Goal: Task Accomplishment & Management: Use online tool/utility

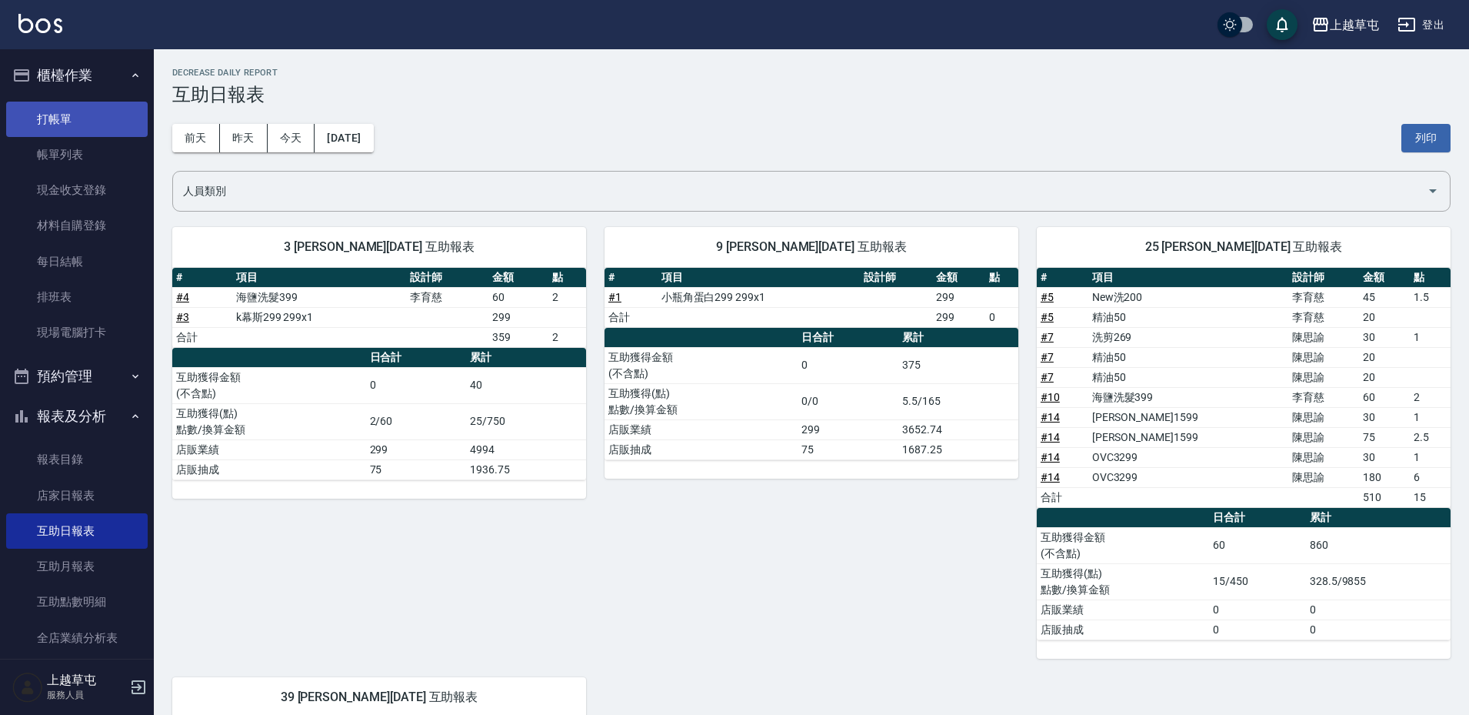
click at [55, 116] on link "打帳單" at bounding box center [77, 119] width 142 height 35
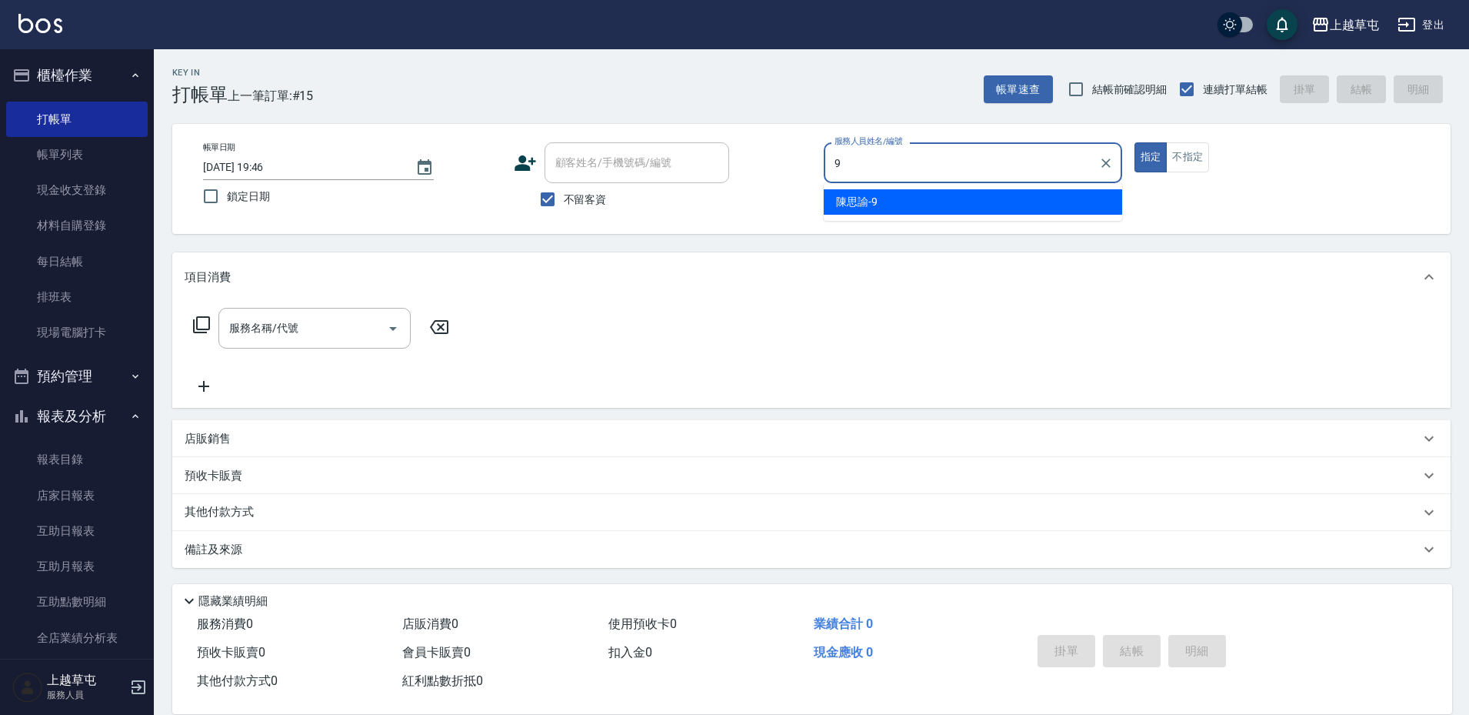
type input "[PERSON_NAME]-9"
type button "true"
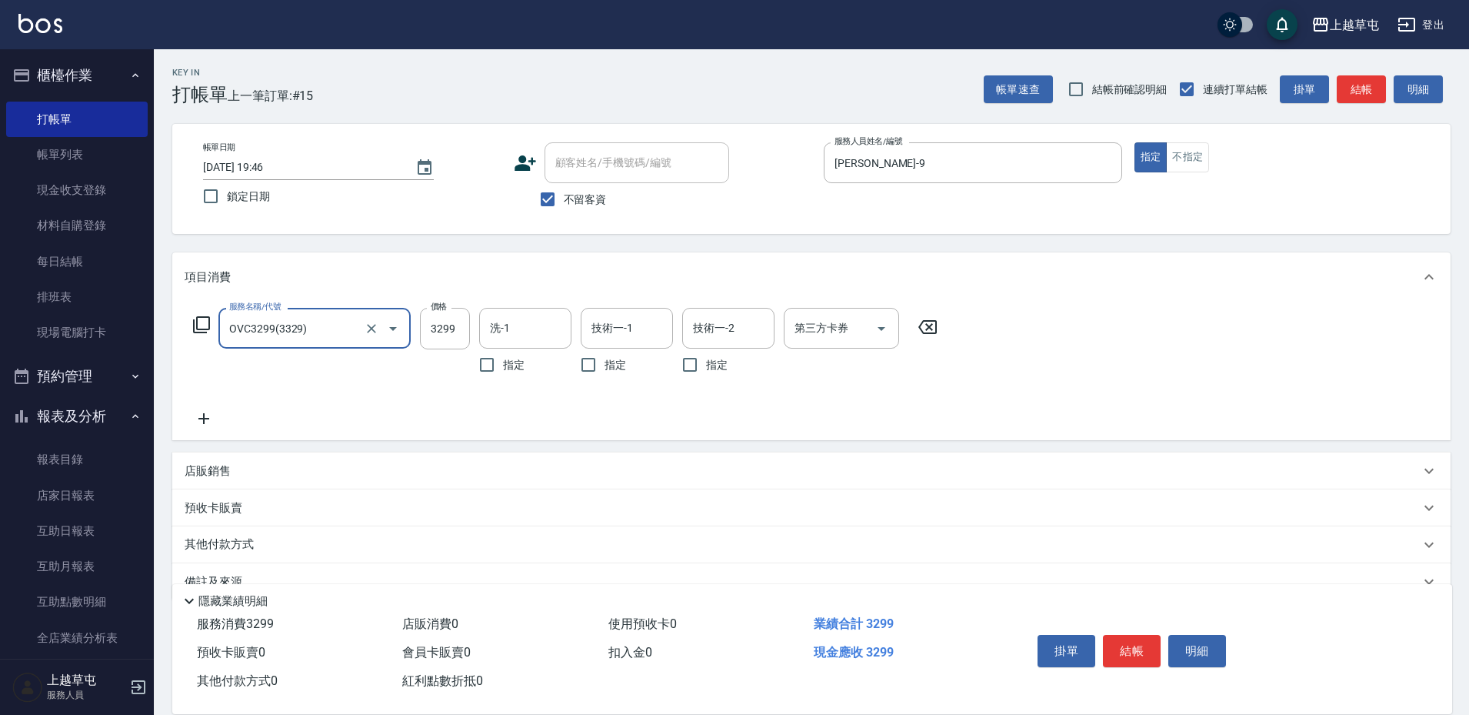
type input "OVC3299(3329)"
type input "[PERSON_NAME]25"
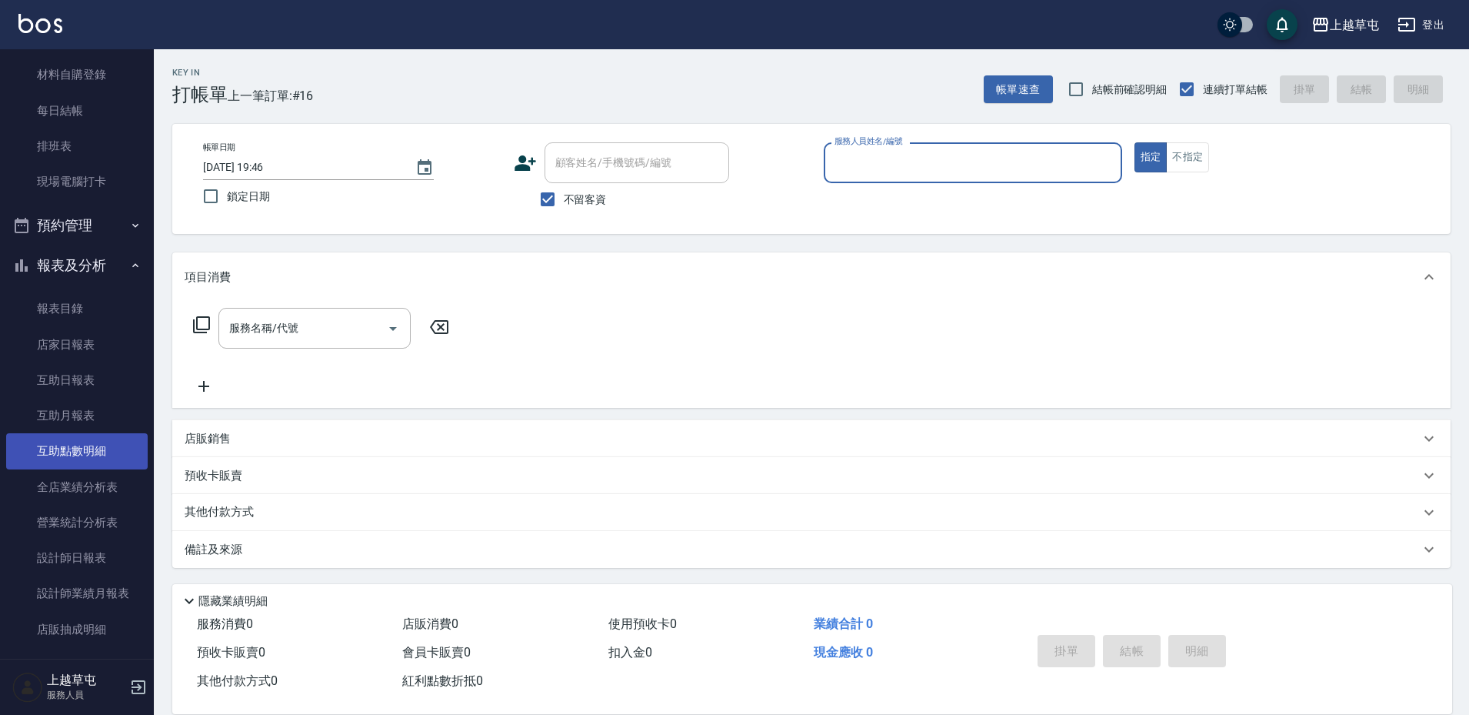
scroll to position [154, 0]
click at [95, 549] on link "設計師日報表" at bounding box center [77, 554] width 142 height 35
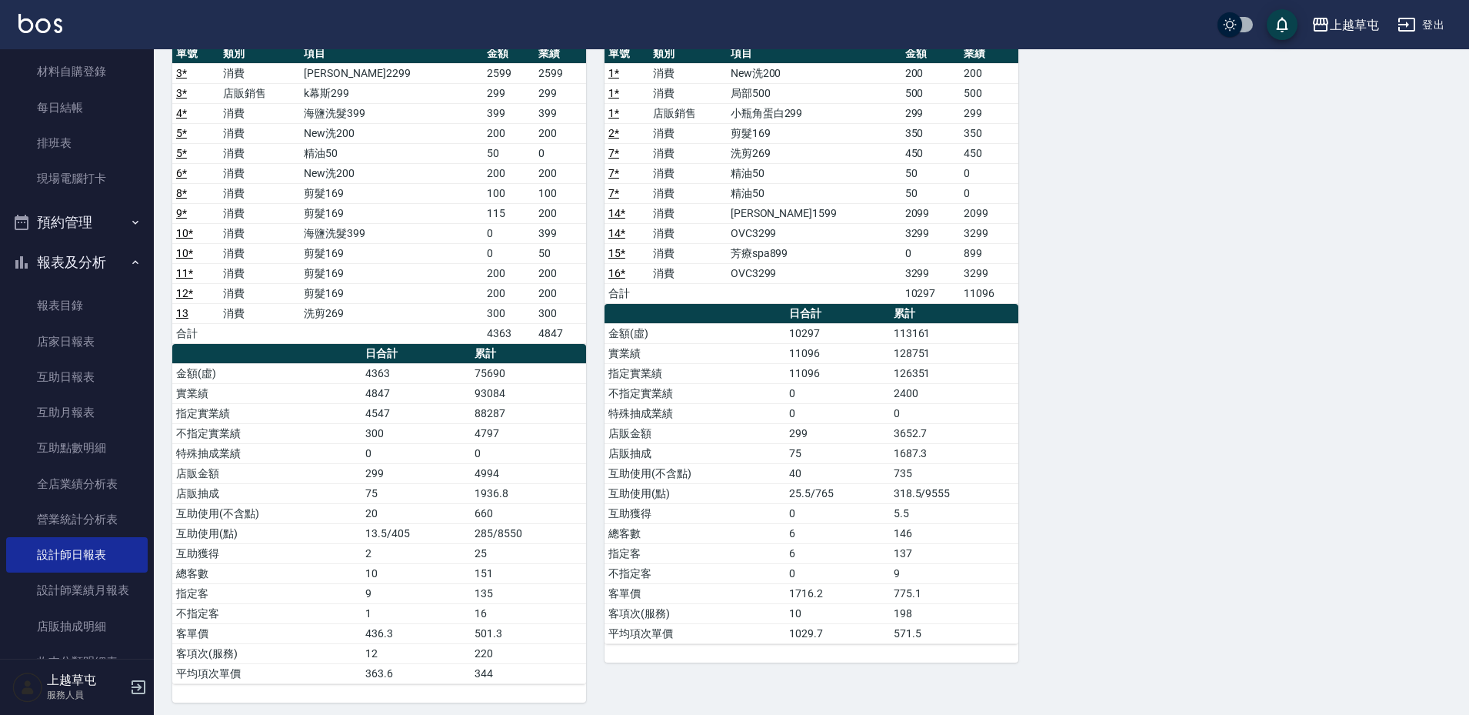
scroll to position [174, 0]
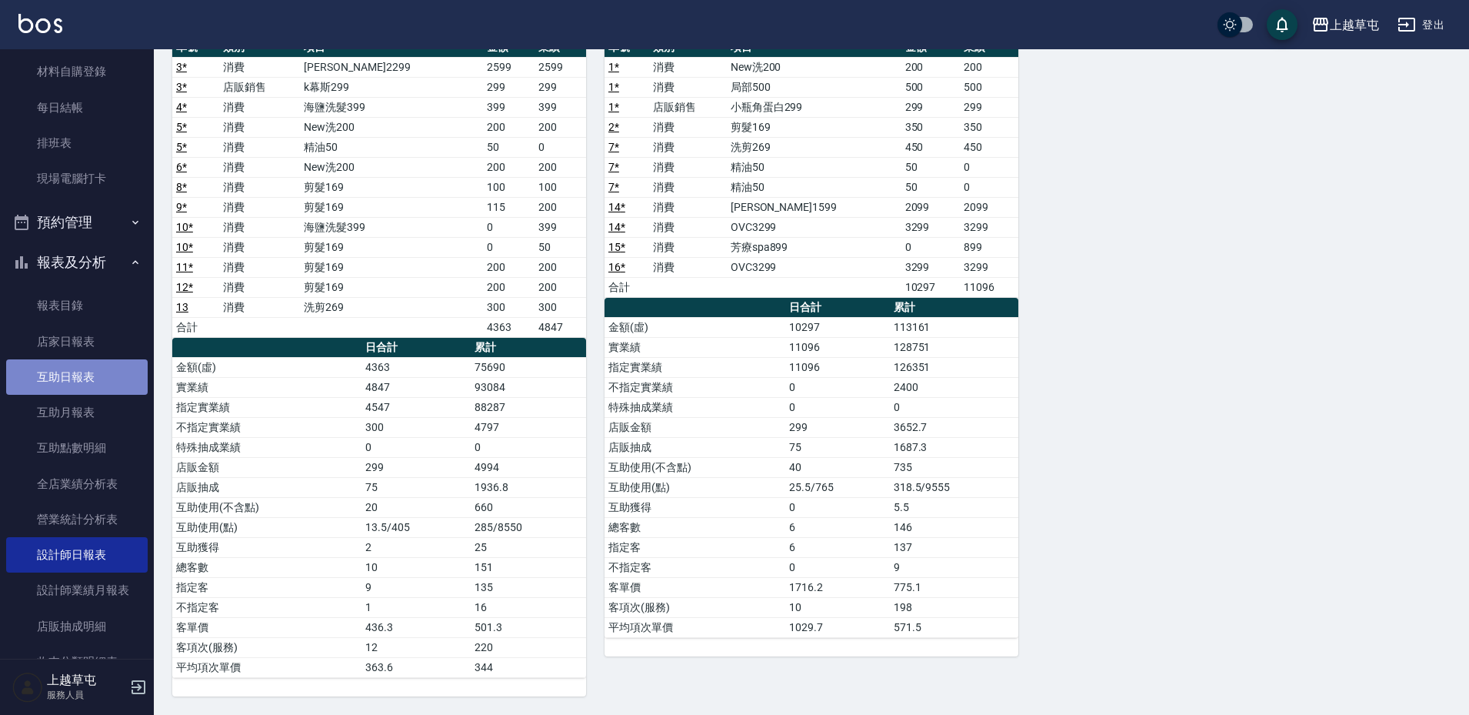
click at [81, 368] on link "互助日報表" at bounding box center [77, 376] width 142 height 35
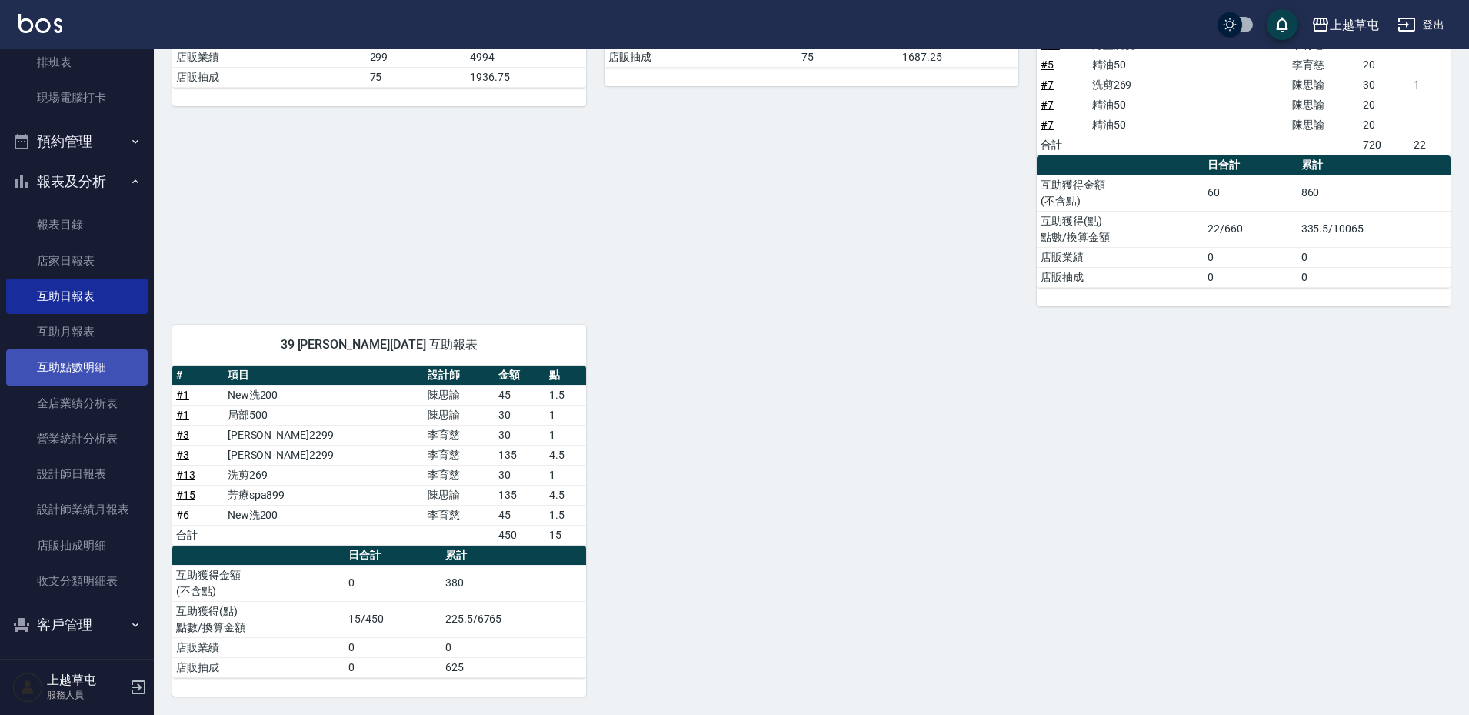
scroll to position [239, 0]
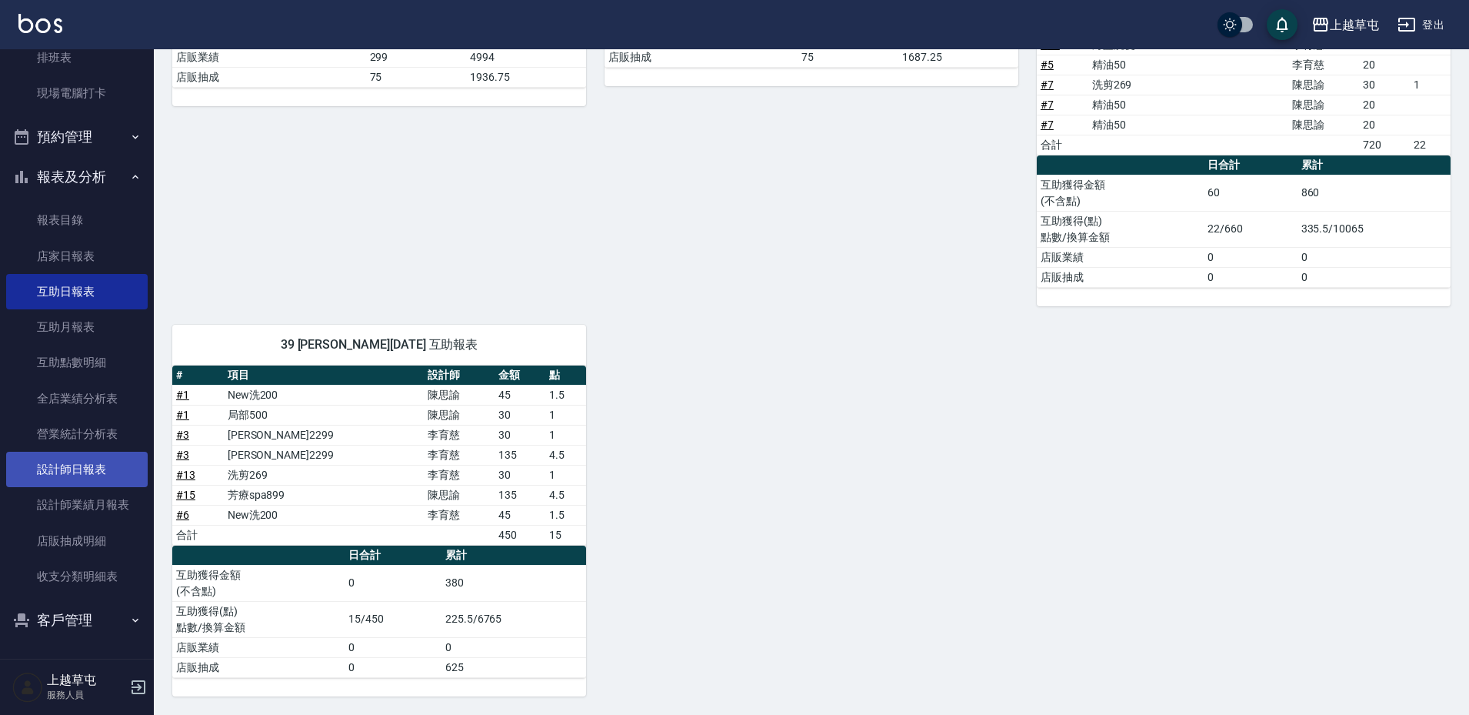
click at [66, 469] on link "設計師日報表" at bounding box center [77, 469] width 142 height 35
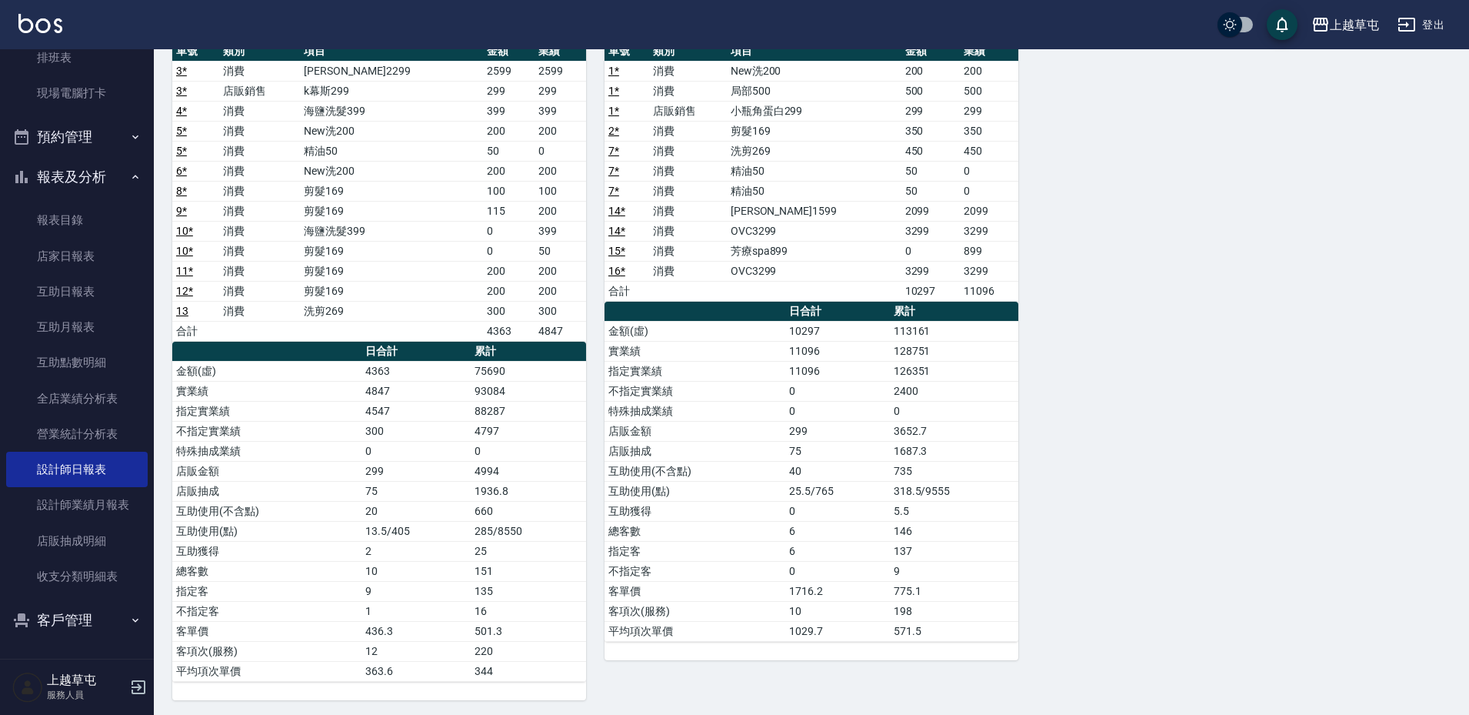
scroll to position [174, 0]
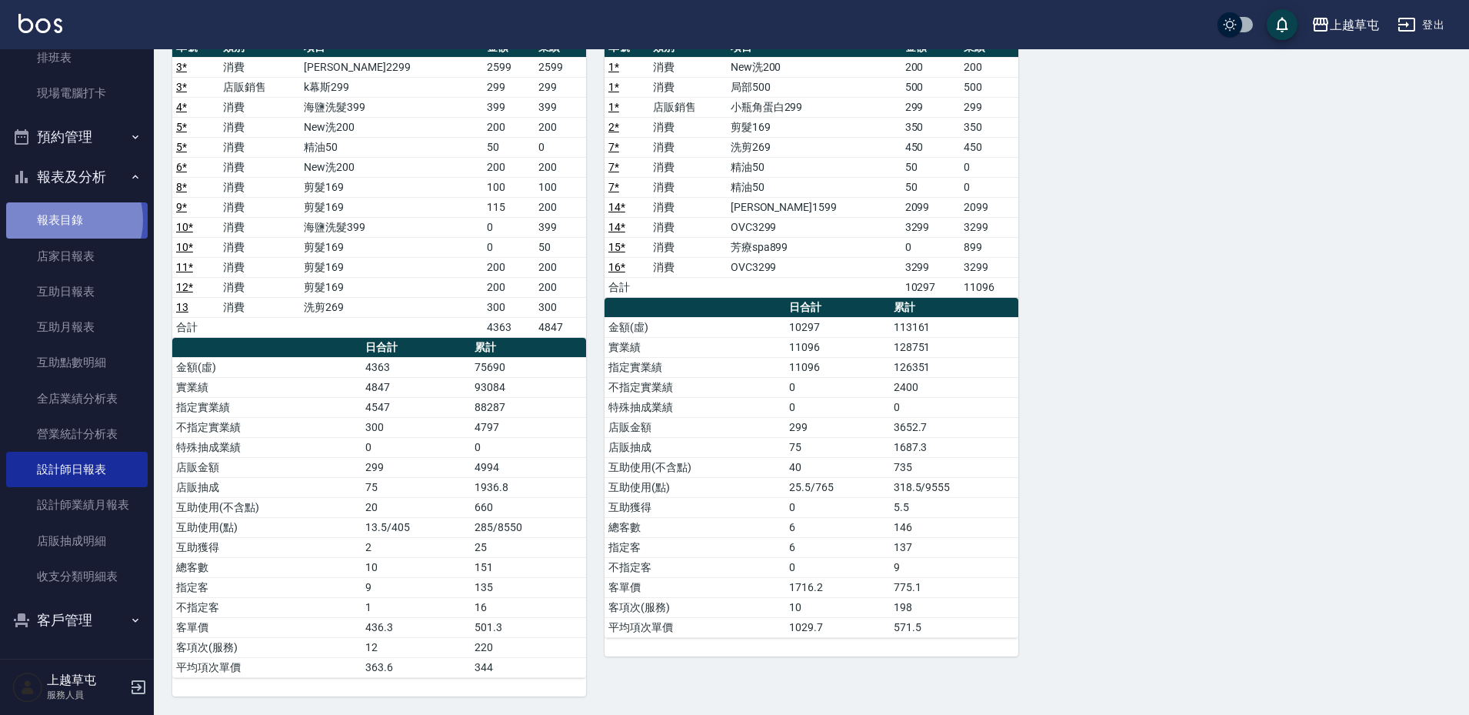
click at [65, 220] on link "報表目錄" at bounding box center [77, 219] width 142 height 35
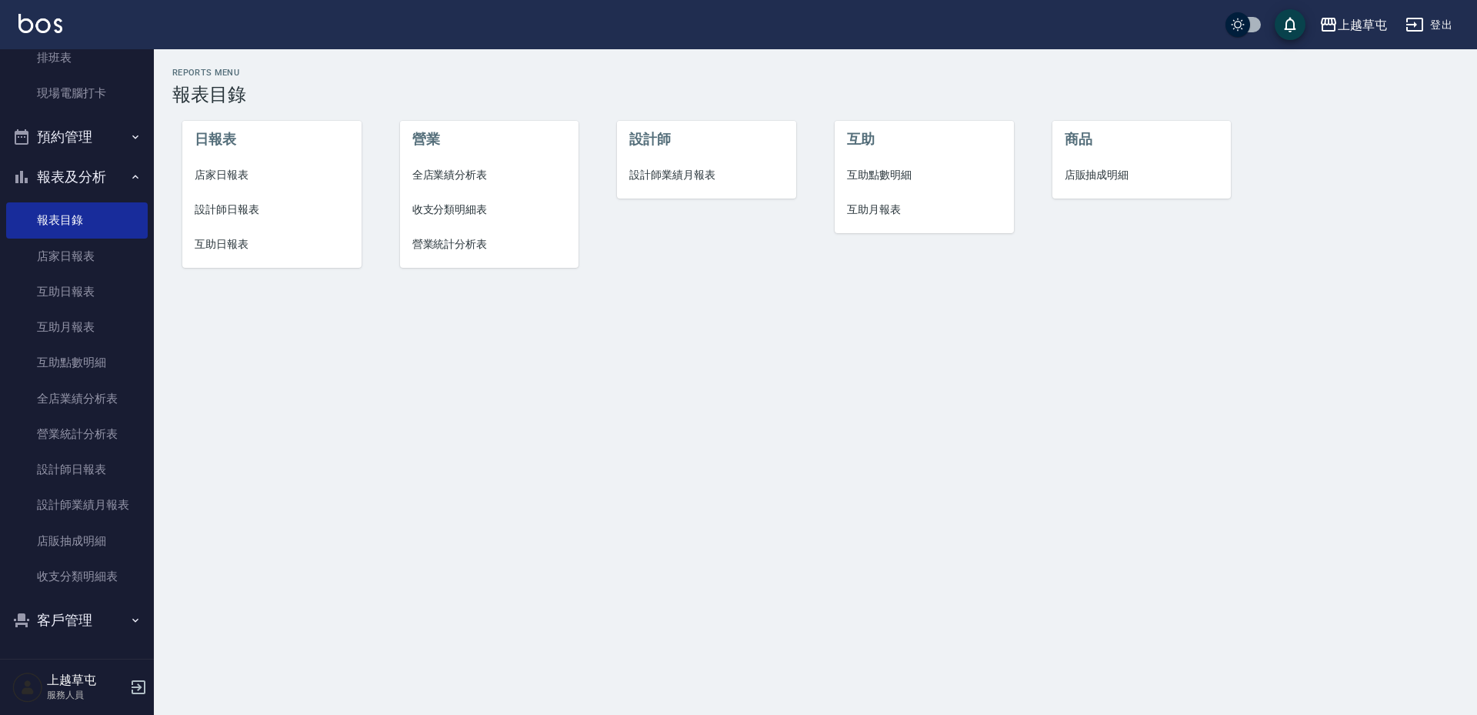
click at [228, 179] on span "店家日報表" at bounding box center [272, 175] width 155 height 16
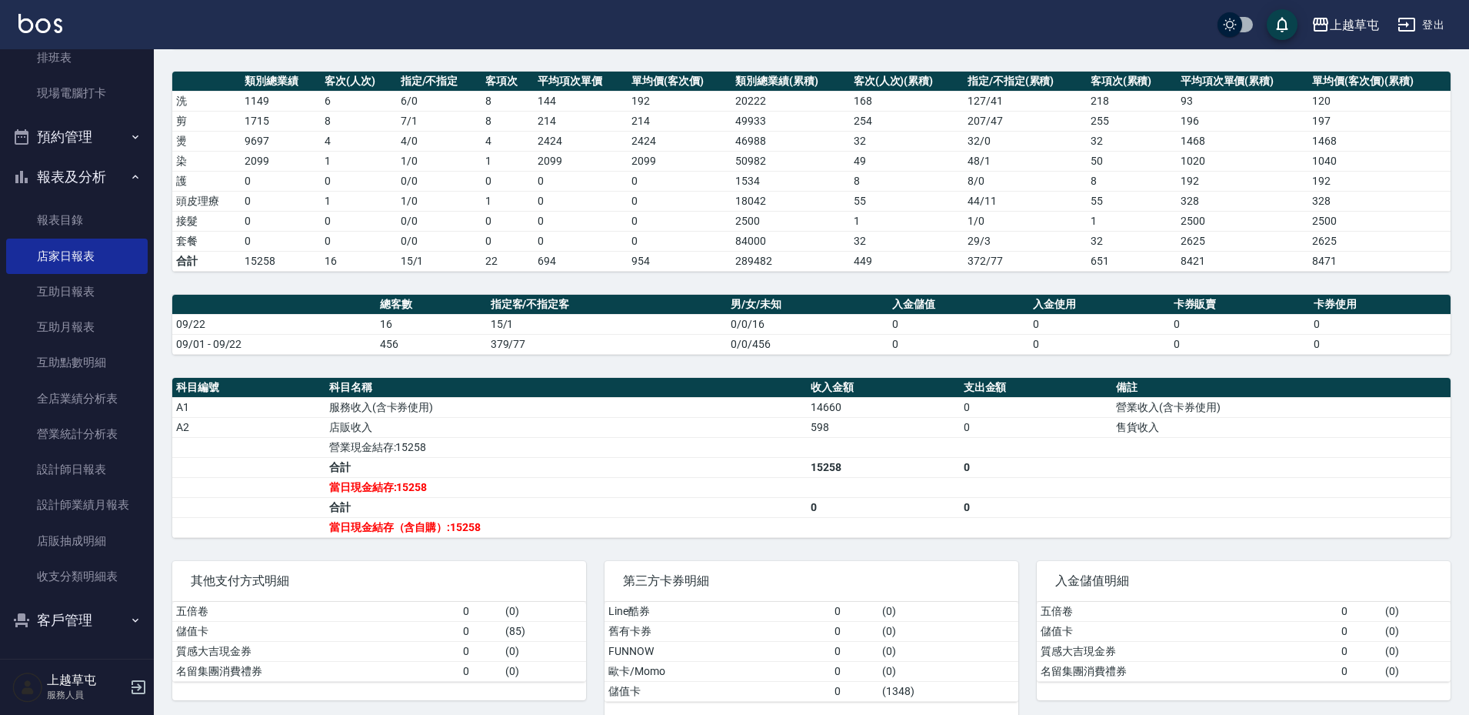
scroll to position [222, 0]
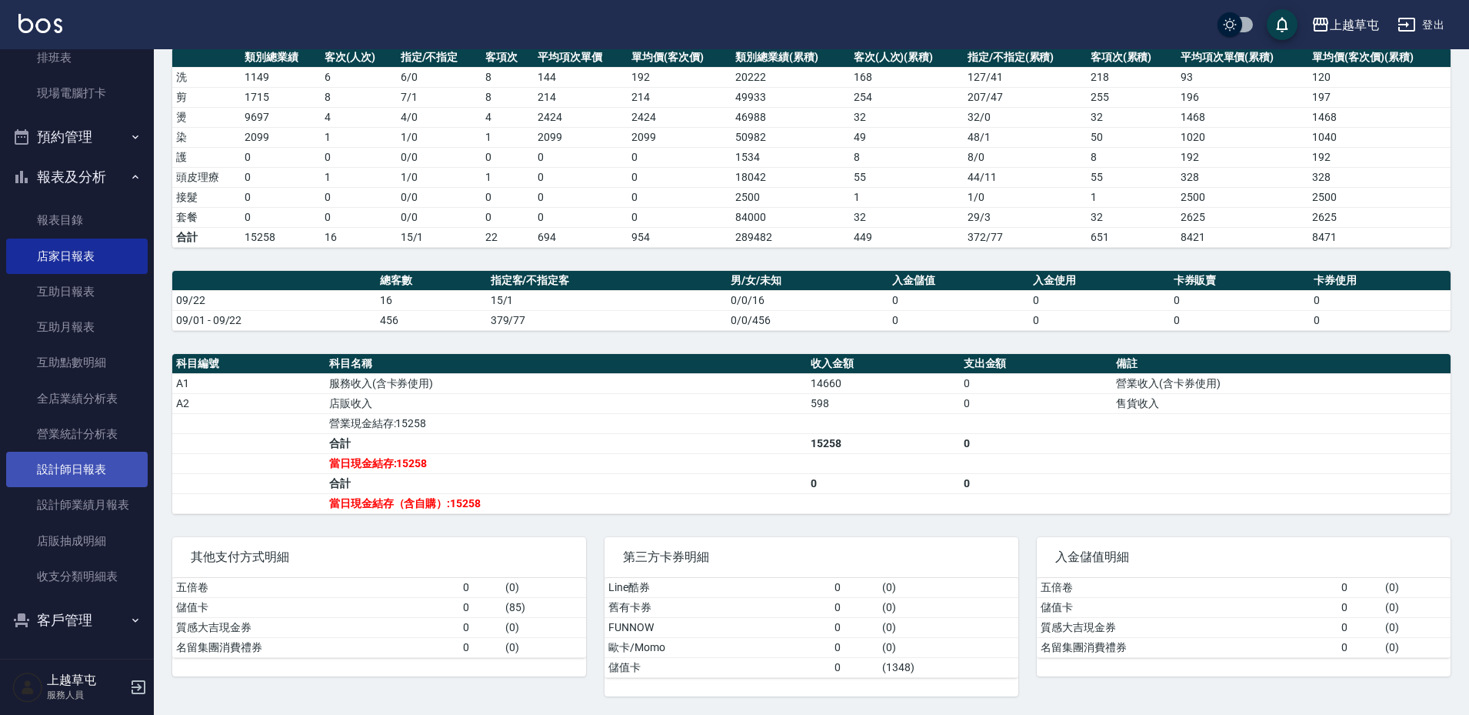
click at [98, 463] on link "設計師日報表" at bounding box center [77, 469] width 142 height 35
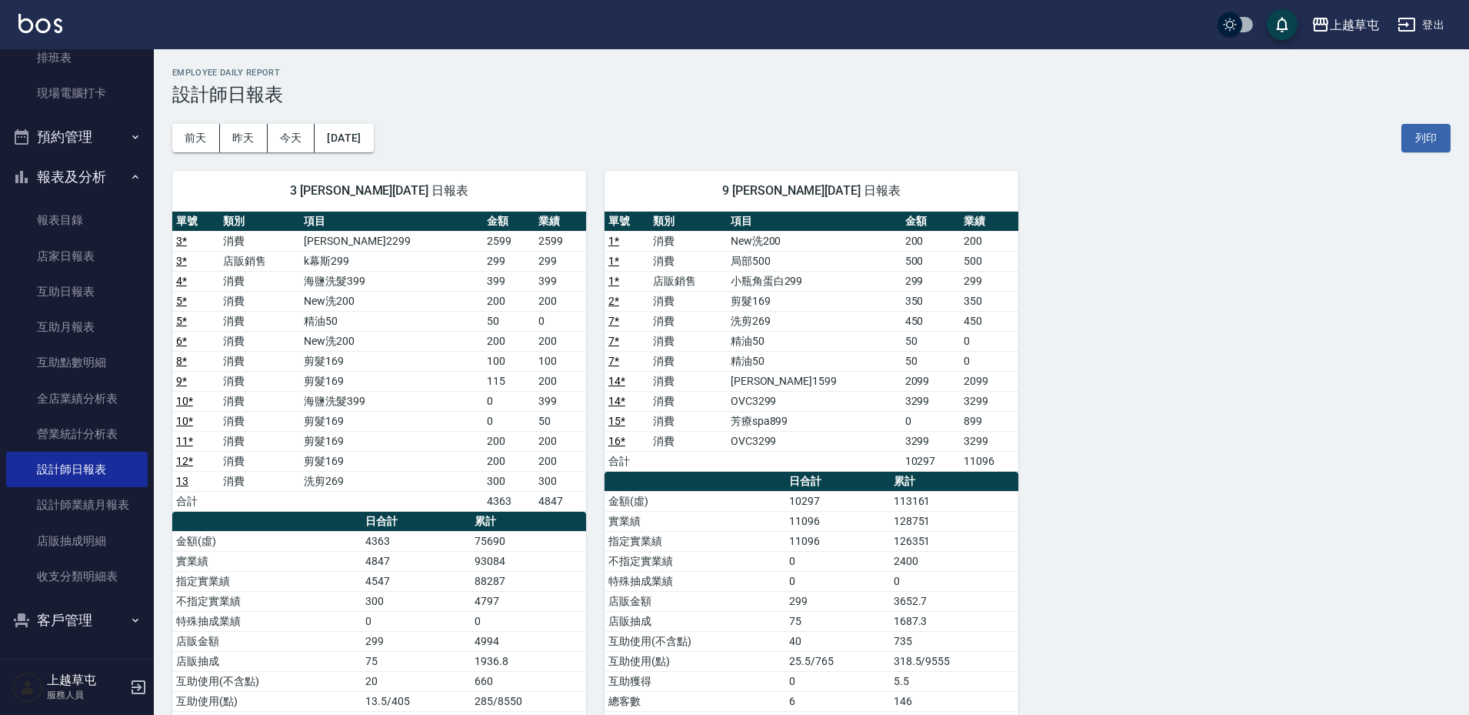
click at [1314, 305] on div "3 [PERSON_NAME][DATE] 日報表 單號 類別 項目 金額 業績 3 * 消費 伊黛莉2299 2599 2599 3 * 店販銷售 k幕斯2…" at bounding box center [802, 511] width 1297 height 718
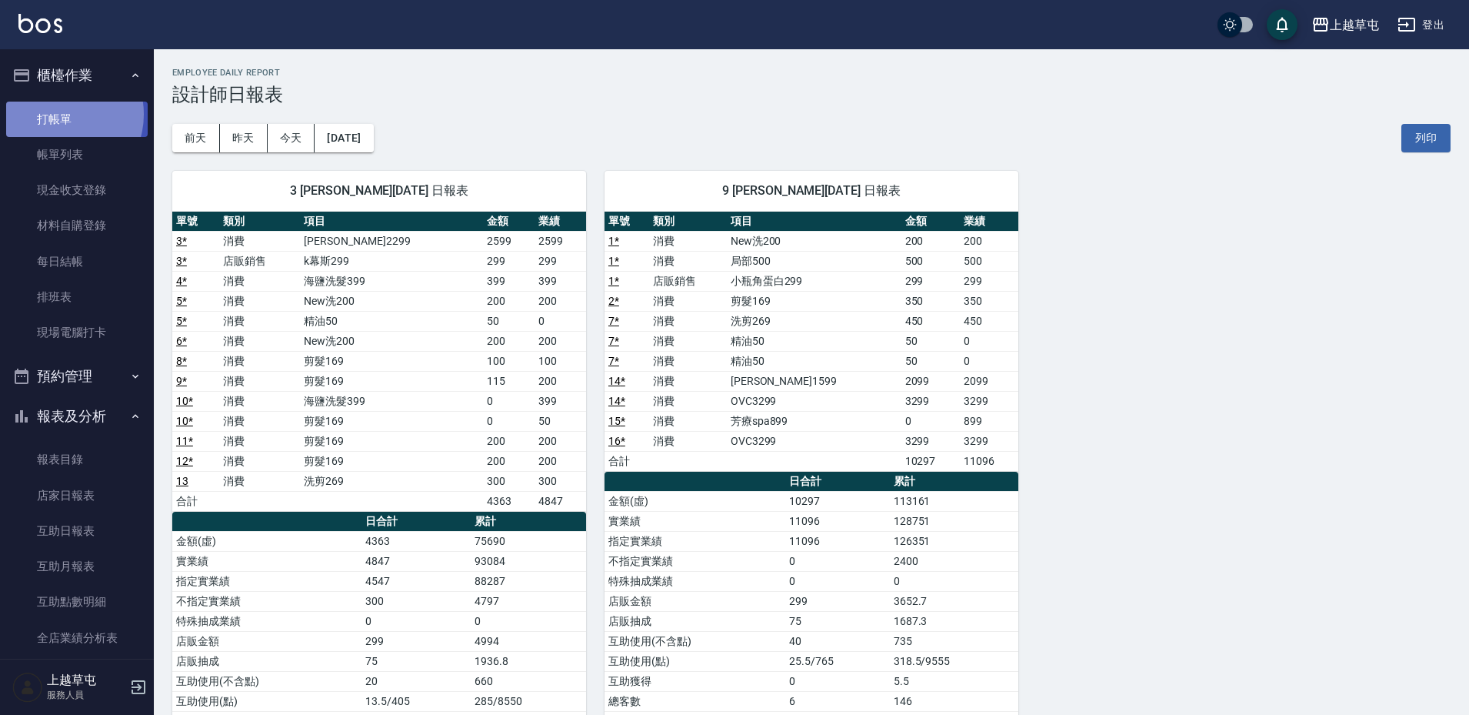
click at [59, 114] on link "打帳單" at bounding box center [77, 119] width 142 height 35
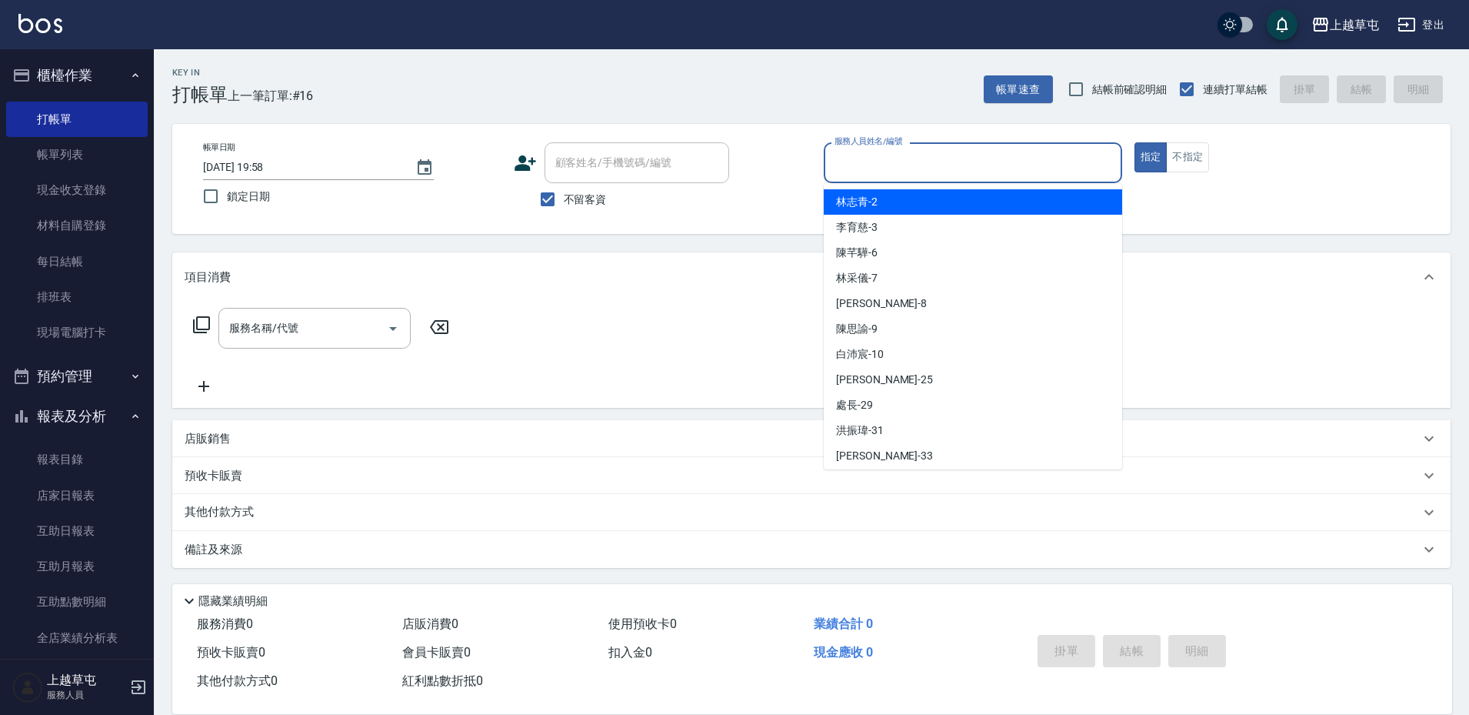
click at [921, 169] on input "服務人員姓名/編號" at bounding box center [973, 162] width 285 height 27
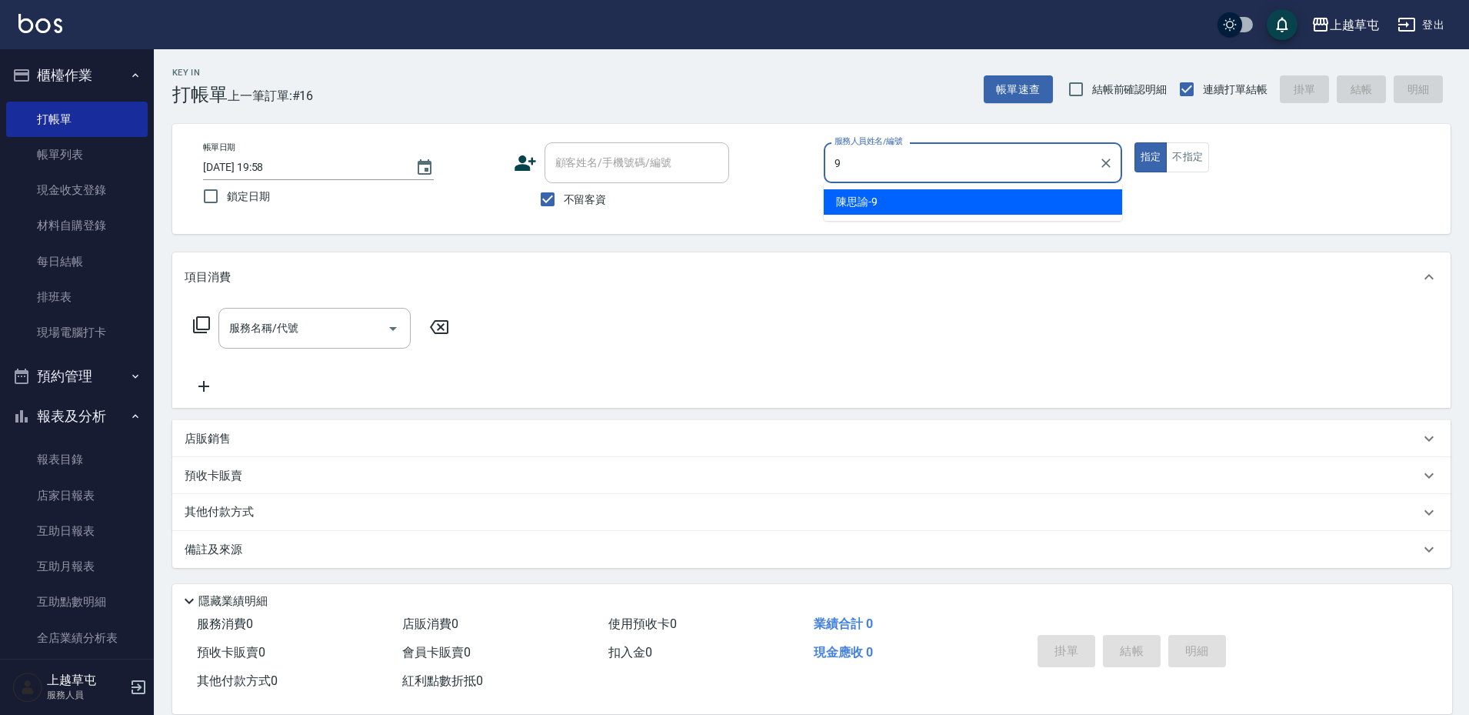
type input "[PERSON_NAME]-9"
type button "true"
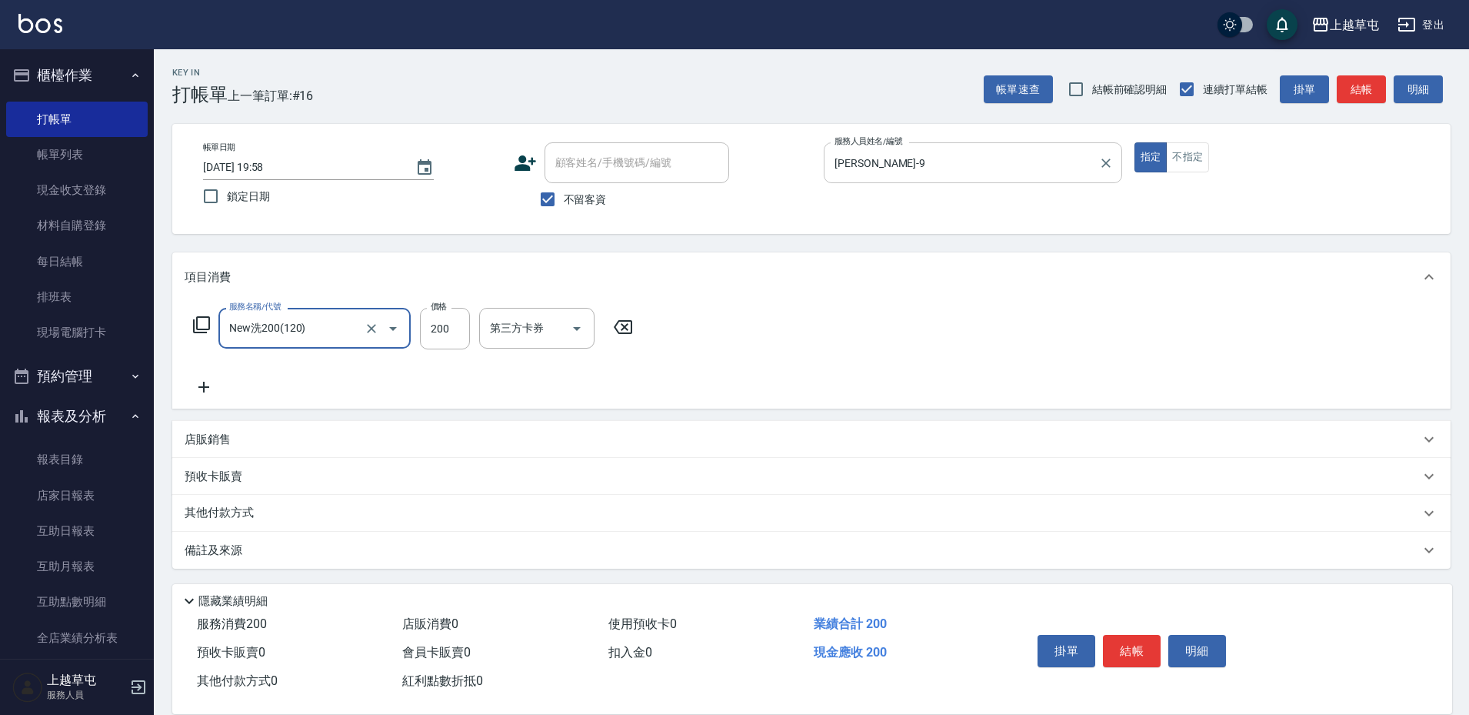
type input "New洗200(120)"
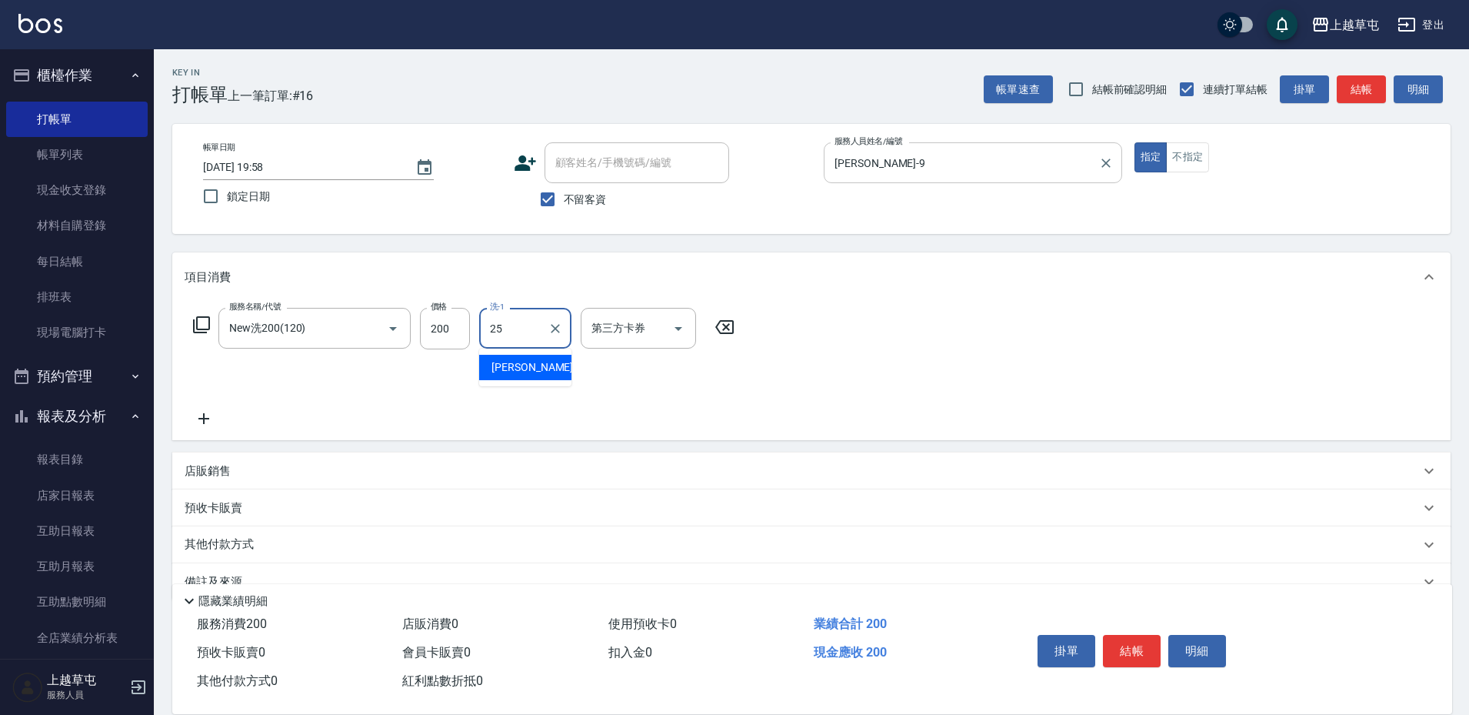
type input "[PERSON_NAME]25"
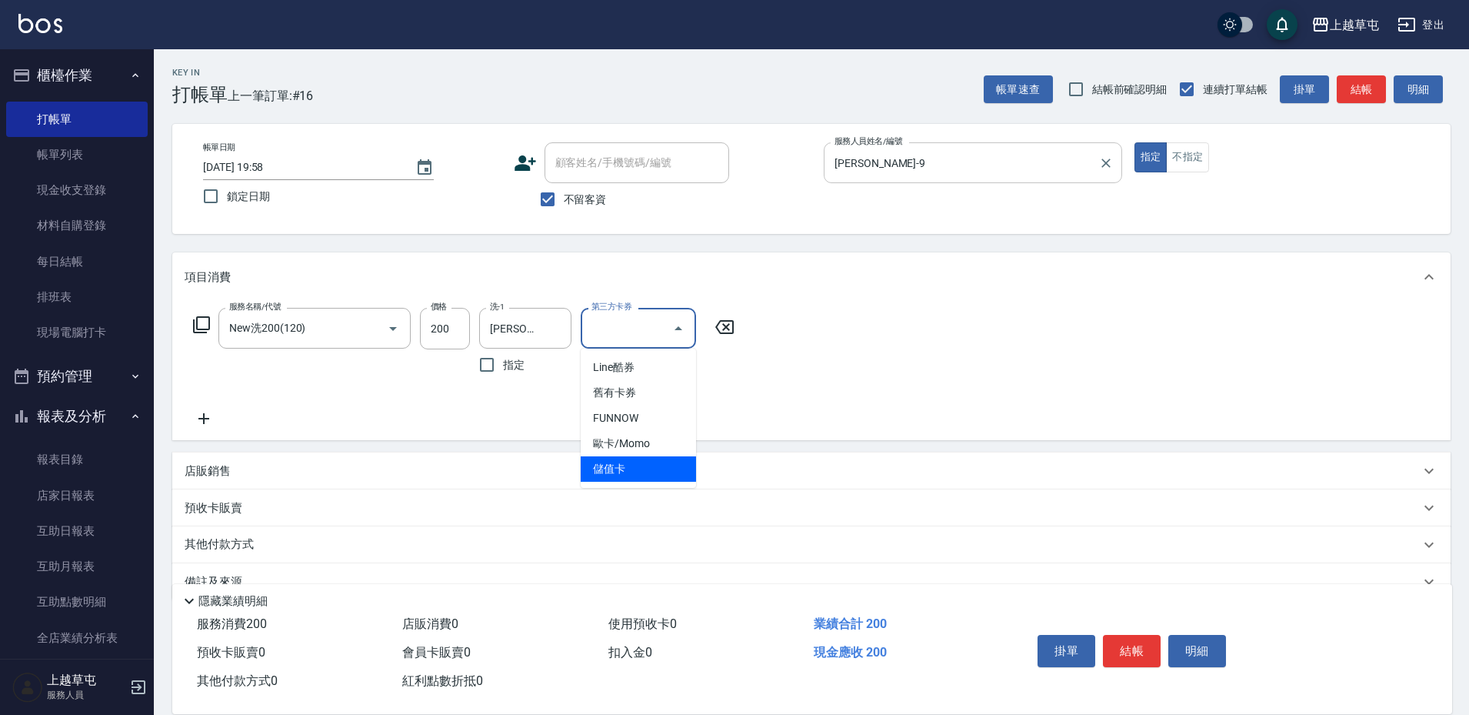
type input "儲值卡"
